Goal: Find contact information: Find contact information

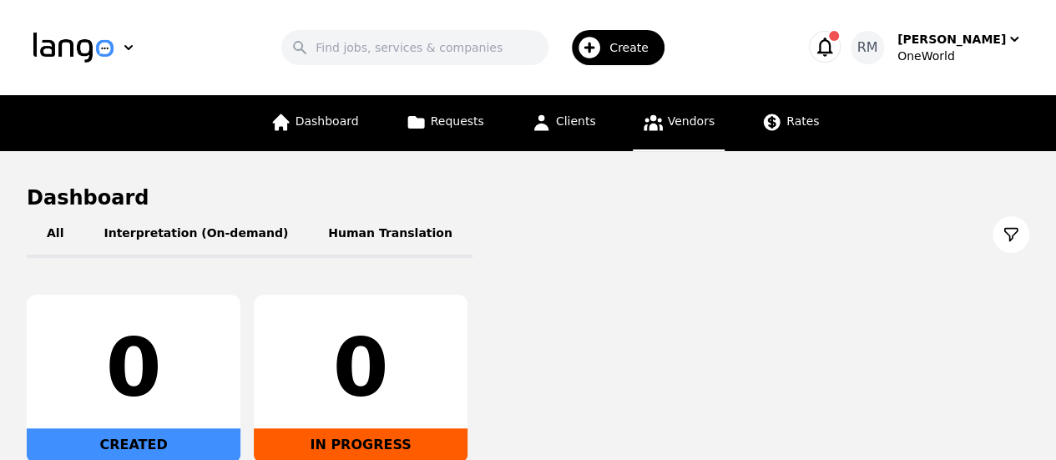
click at [666, 133] on link "Vendors" at bounding box center [679, 123] width 92 height 56
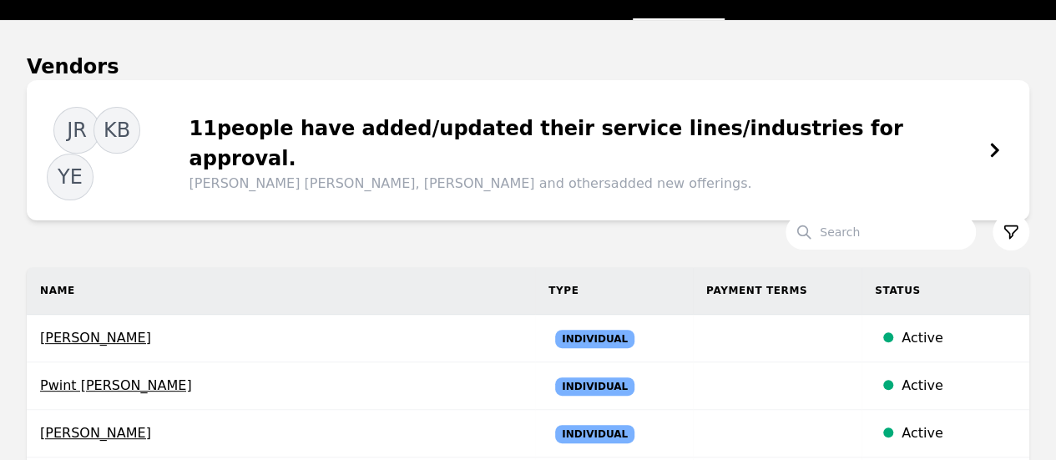
scroll to position [250, 0]
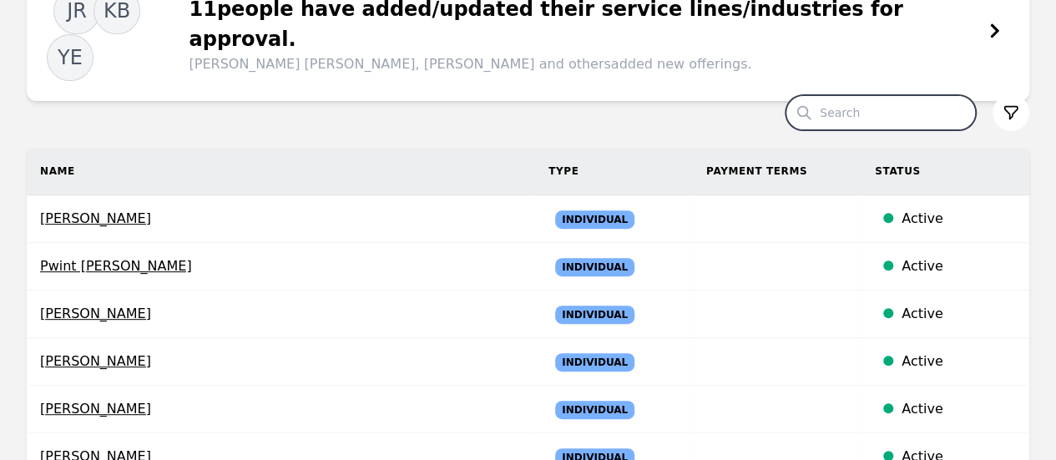
click at [914, 95] on input "Search" at bounding box center [880, 112] width 190 height 35
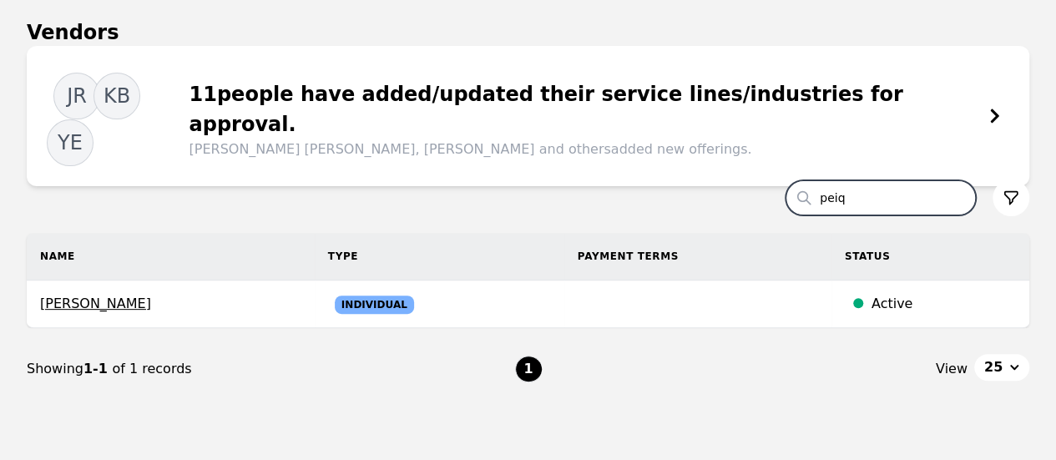
scroll to position [212, 0]
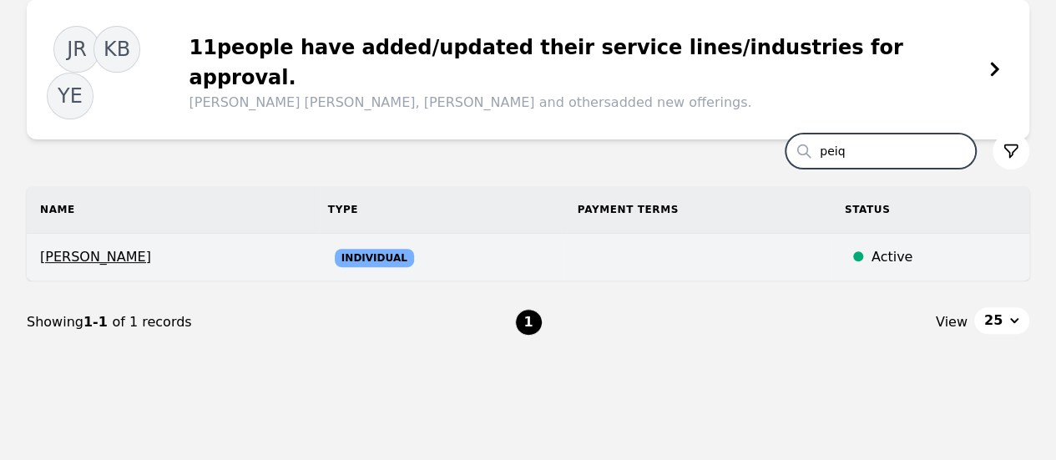
type input "peiq"
click at [86, 247] on span "[PERSON_NAME]" at bounding box center [170, 257] width 261 height 20
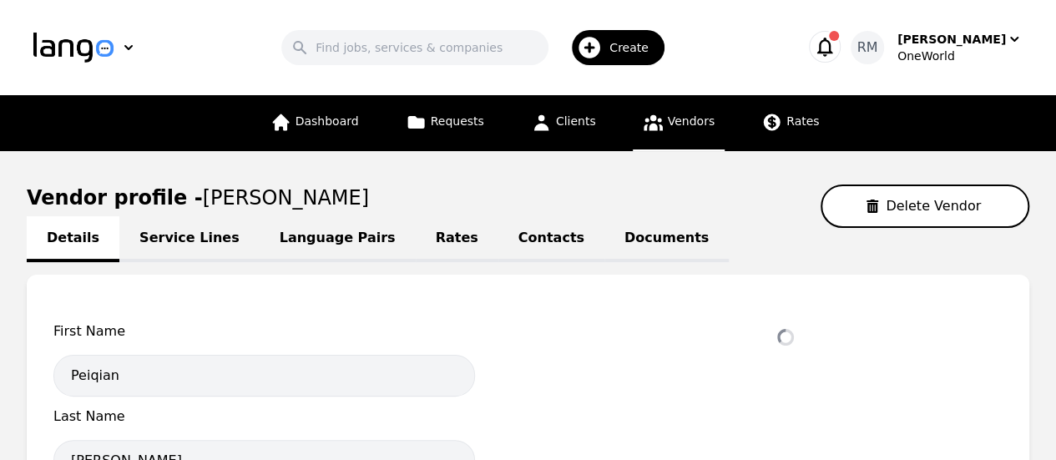
select select "active"
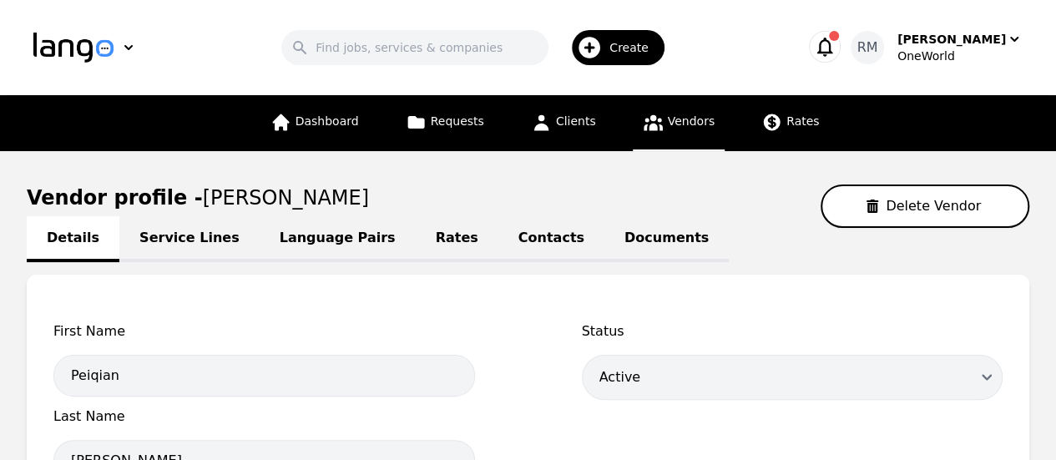
click at [498, 249] on link "Contacts" at bounding box center [551, 239] width 106 height 46
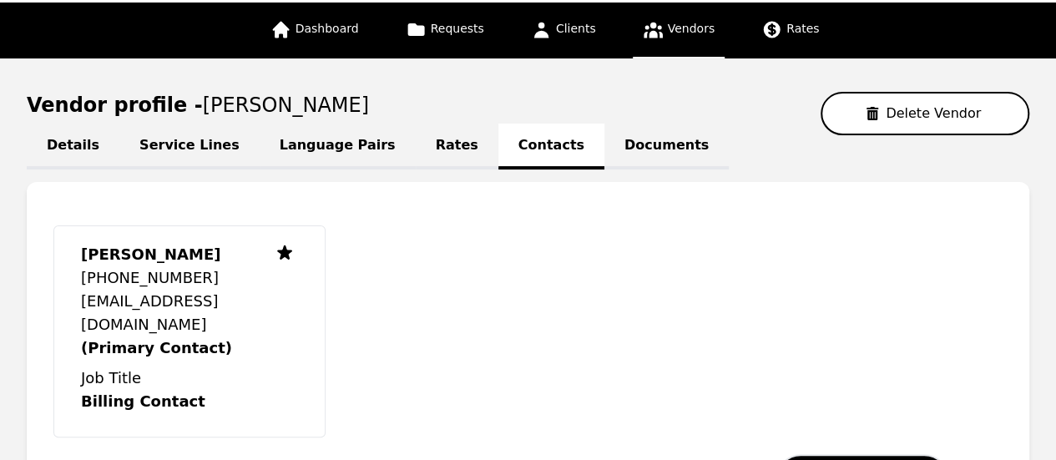
scroll to position [250, 0]
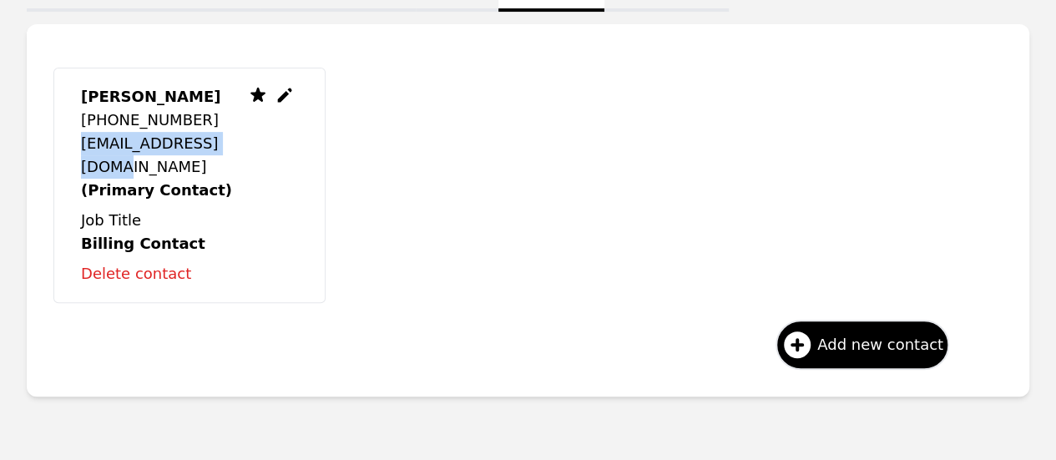
drag, startPoint x: 187, startPoint y: 169, endPoint x: 84, endPoint y: 143, distance: 106.1
click at [84, 143] on p "[EMAIL_ADDRESS][DOMAIN_NAME]" at bounding box center [163, 155] width 164 height 47
copy p "[EMAIL_ADDRESS][DOMAIN_NAME]"
